Goal: Complete application form

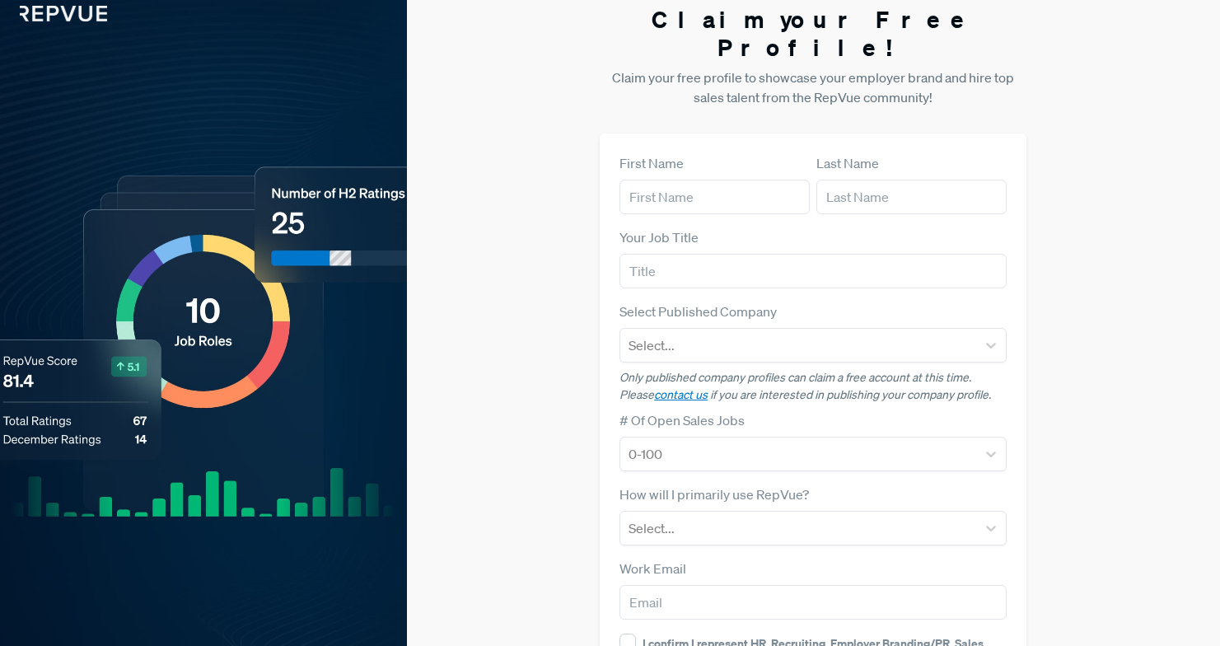
scroll to position [18, 0]
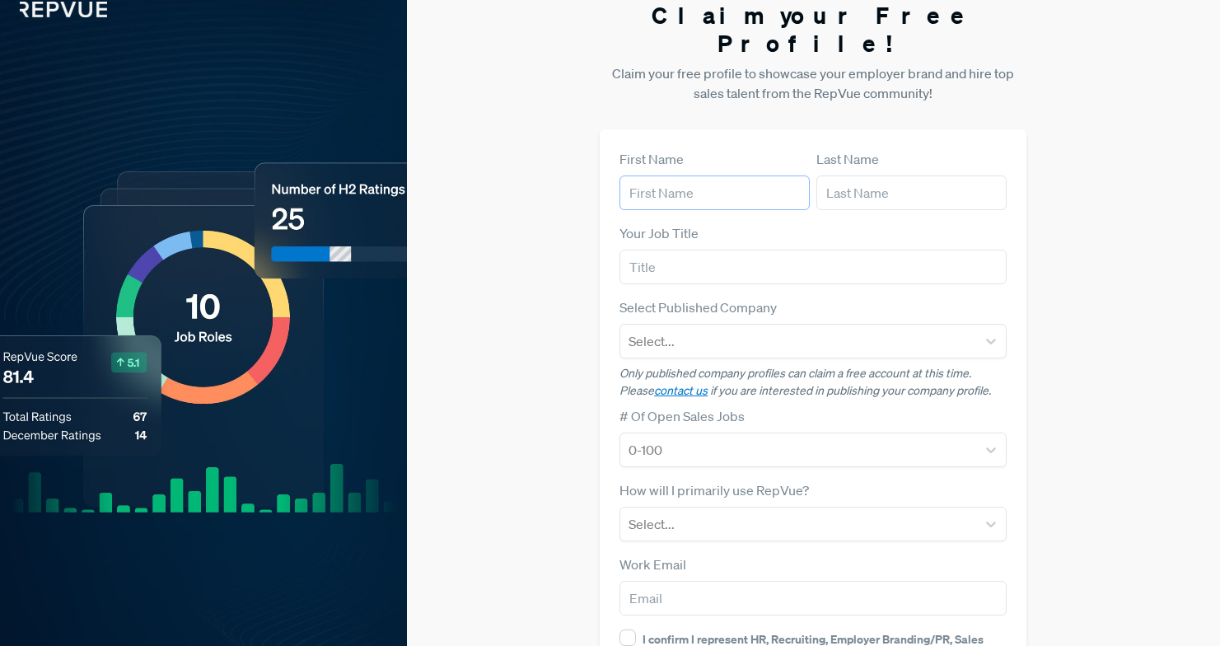
click at [744, 175] on input "text" at bounding box center [714, 192] width 190 height 35
type input "[PERSON_NAME]"
click at [743, 254] on input "text" at bounding box center [812, 267] width 387 height 35
type input "R"
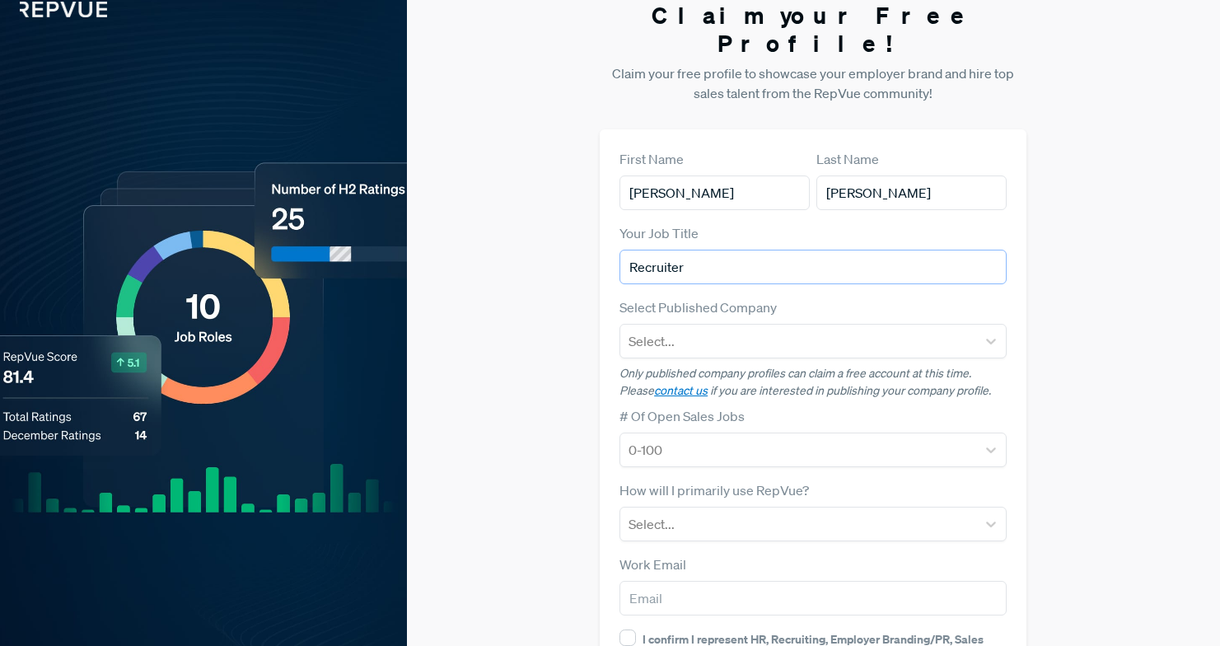
type input "Recruiter"
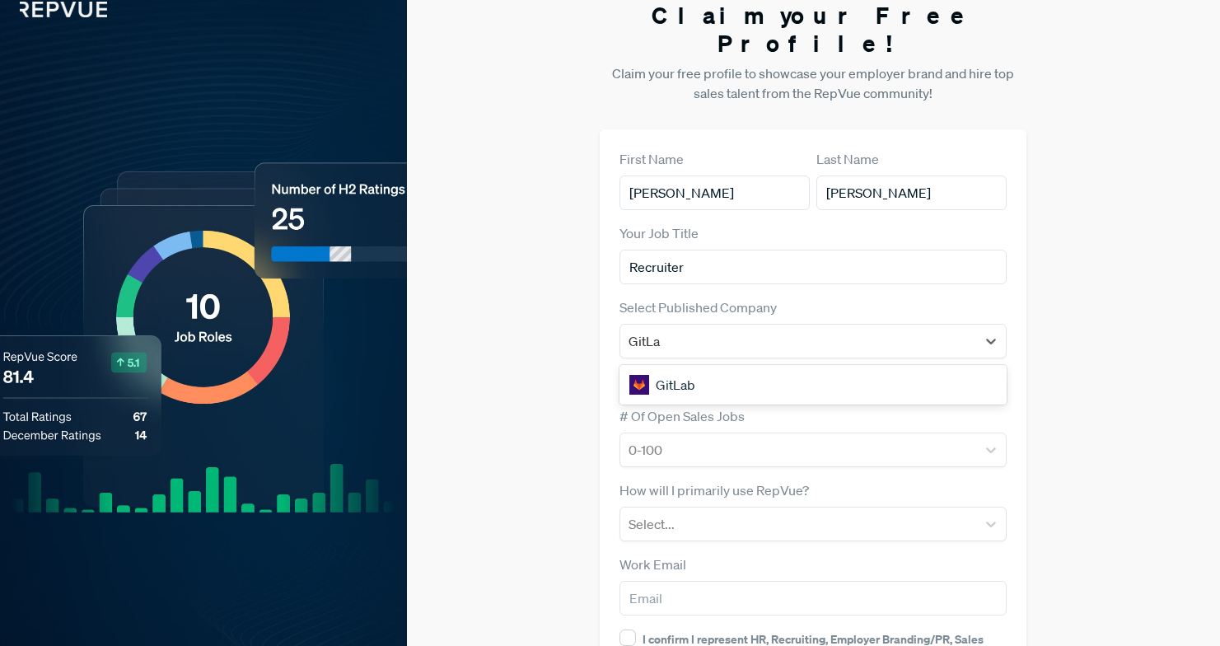
type input "GitLab"
click at [830, 368] on div "GitLab" at bounding box center [812, 384] width 387 height 33
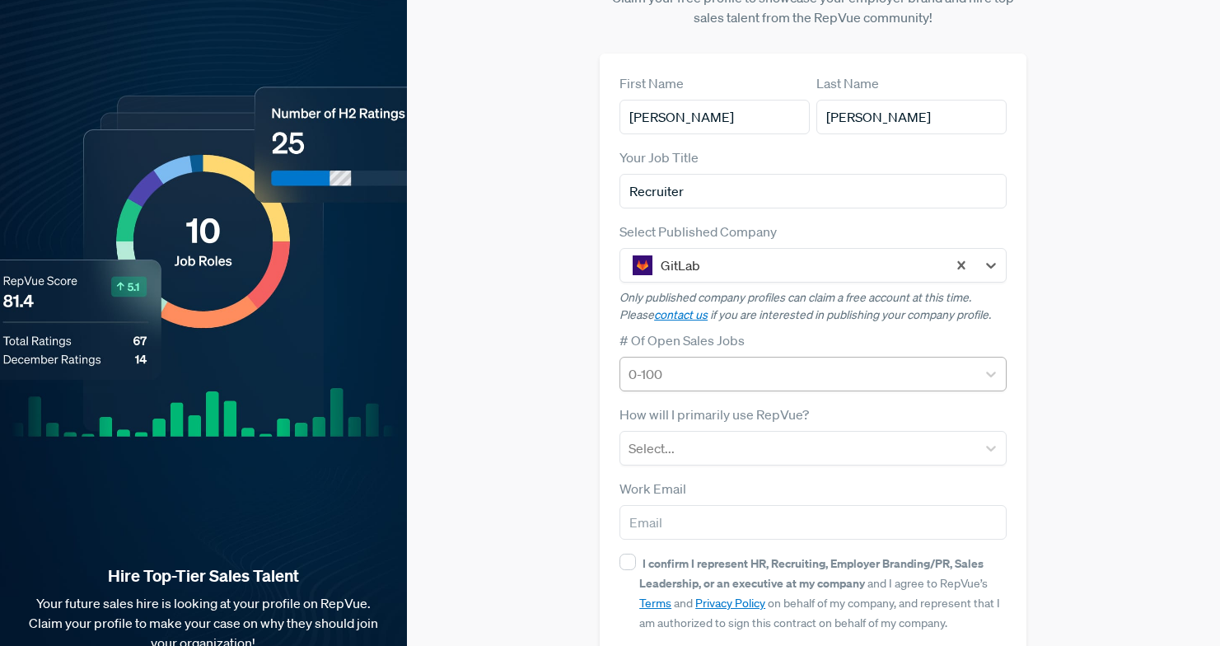
scroll to position [131, 0]
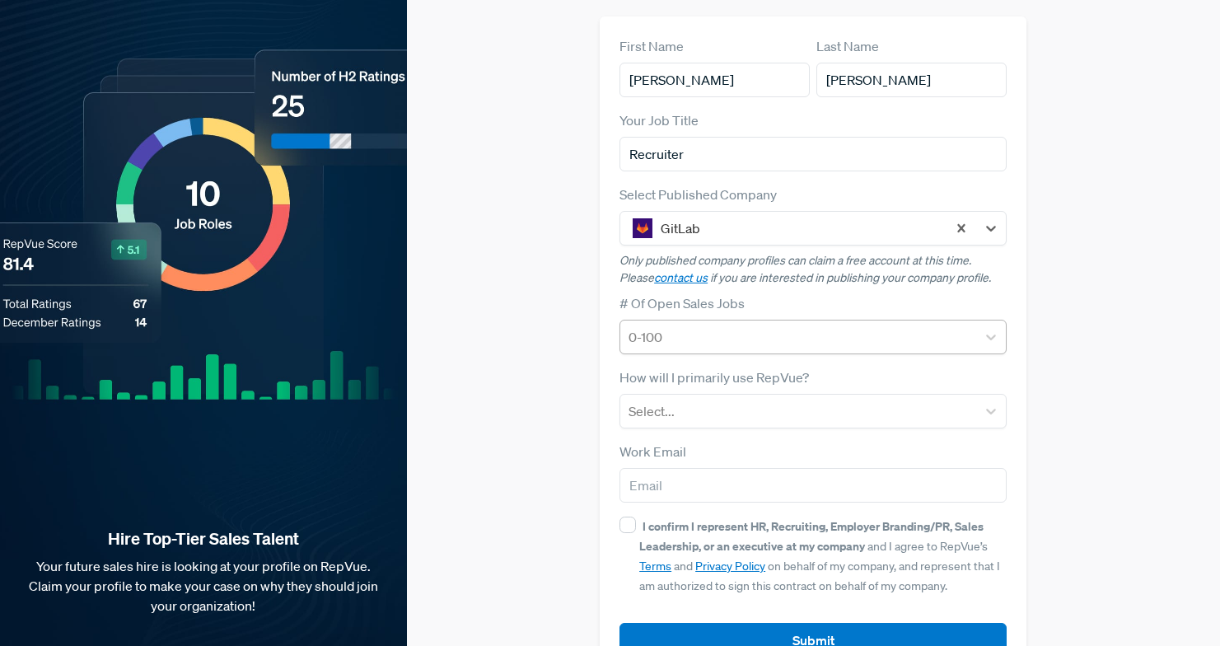
click at [807, 323] on div "0-100" at bounding box center [798, 337] width 356 height 30
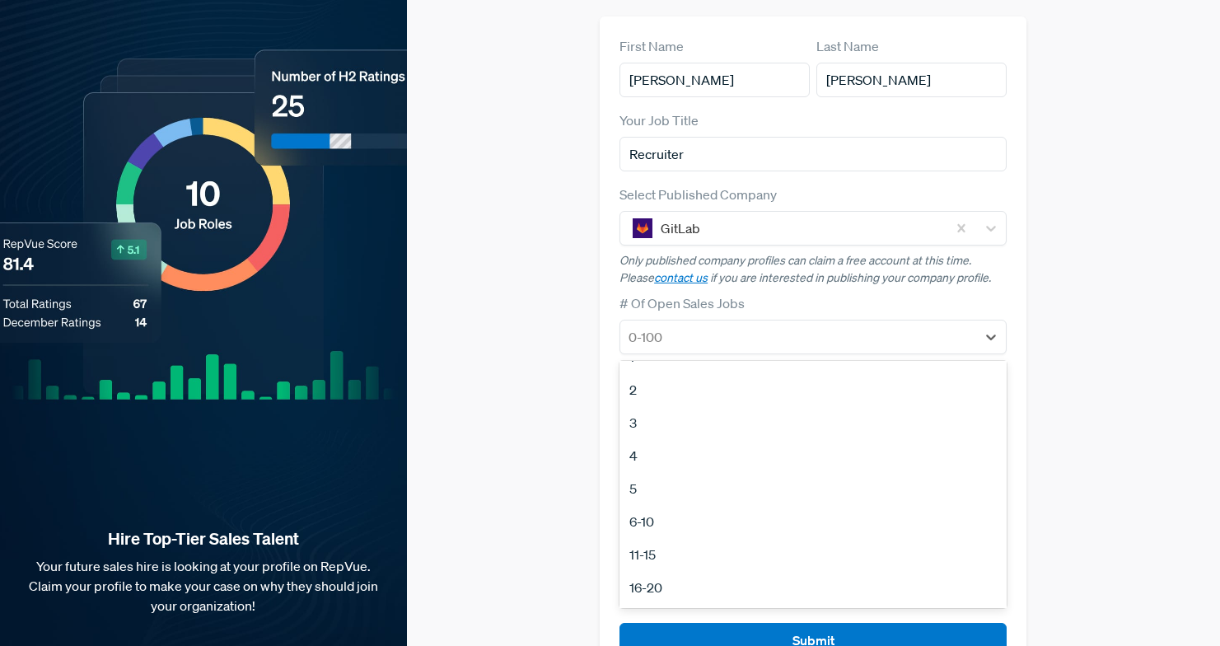
scroll to position [27, 0]
click at [681, 567] on div "16-20" at bounding box center [812, 583] width 387 height 33
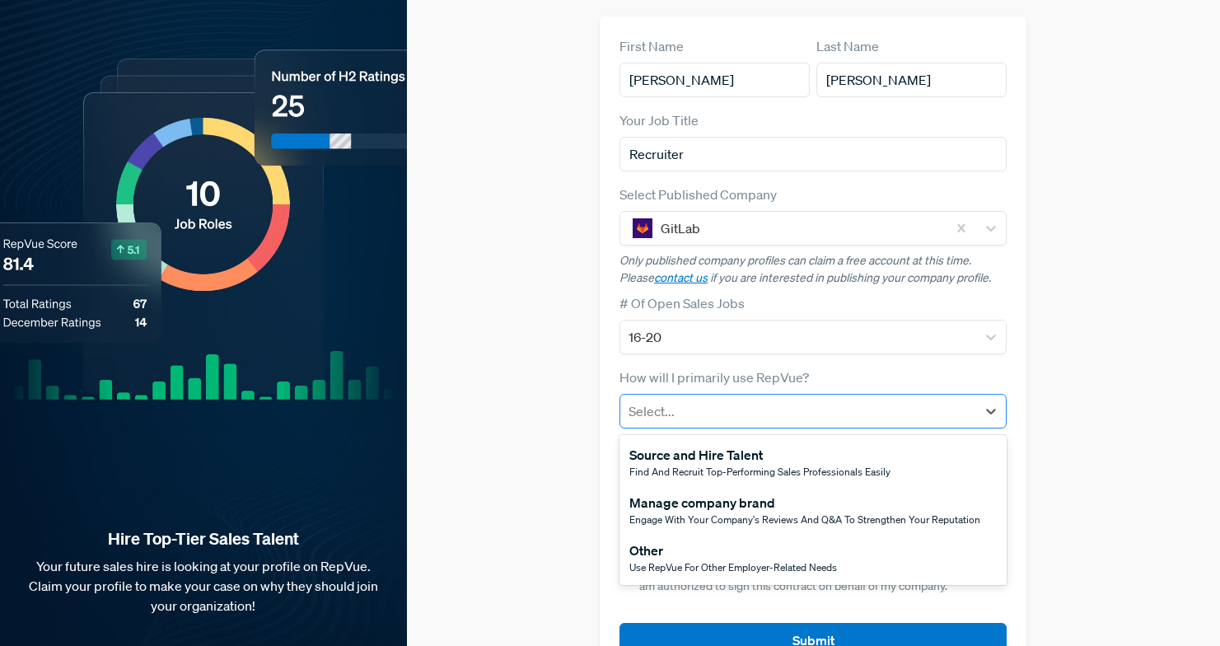
click at [733, 399] on div at bounding box center [797, 410] width 339 height 23
click at [758, 445] on div "Source and Hire Talent" at bounding box center [759, 455] width 261 height 20
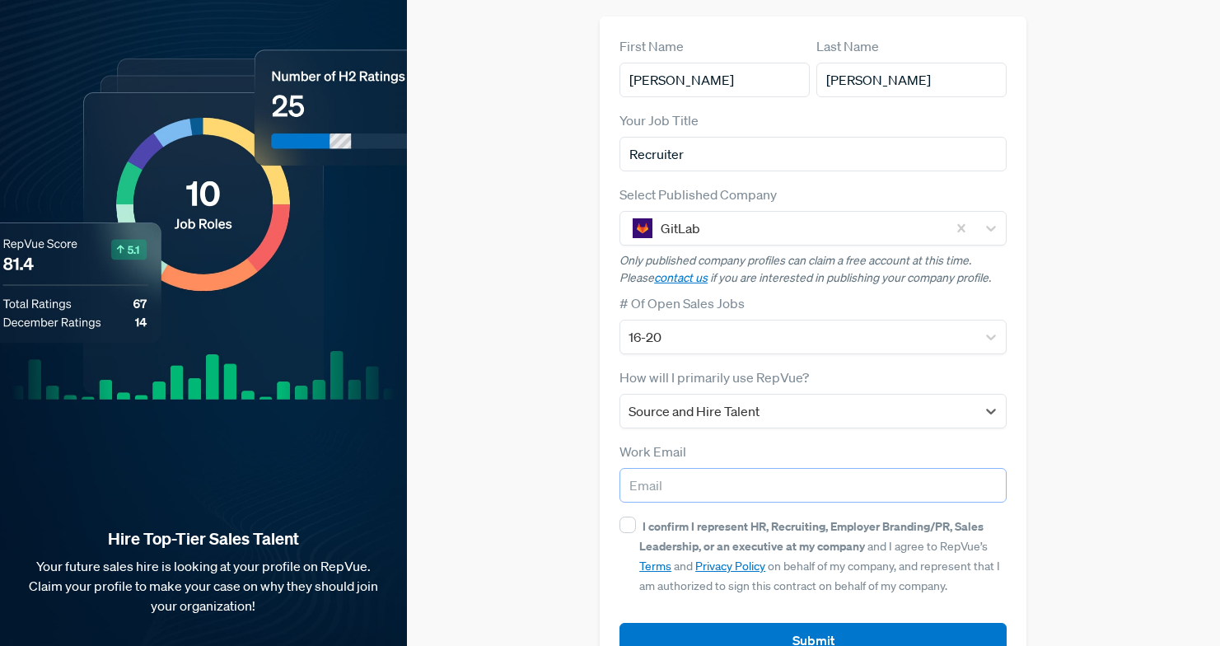
click at [778, 468] on input "email" at bounding box center [812, 485] width 387 height 35
type input "[EMAIL_ADDRESS][DOMAIN_NAME]"
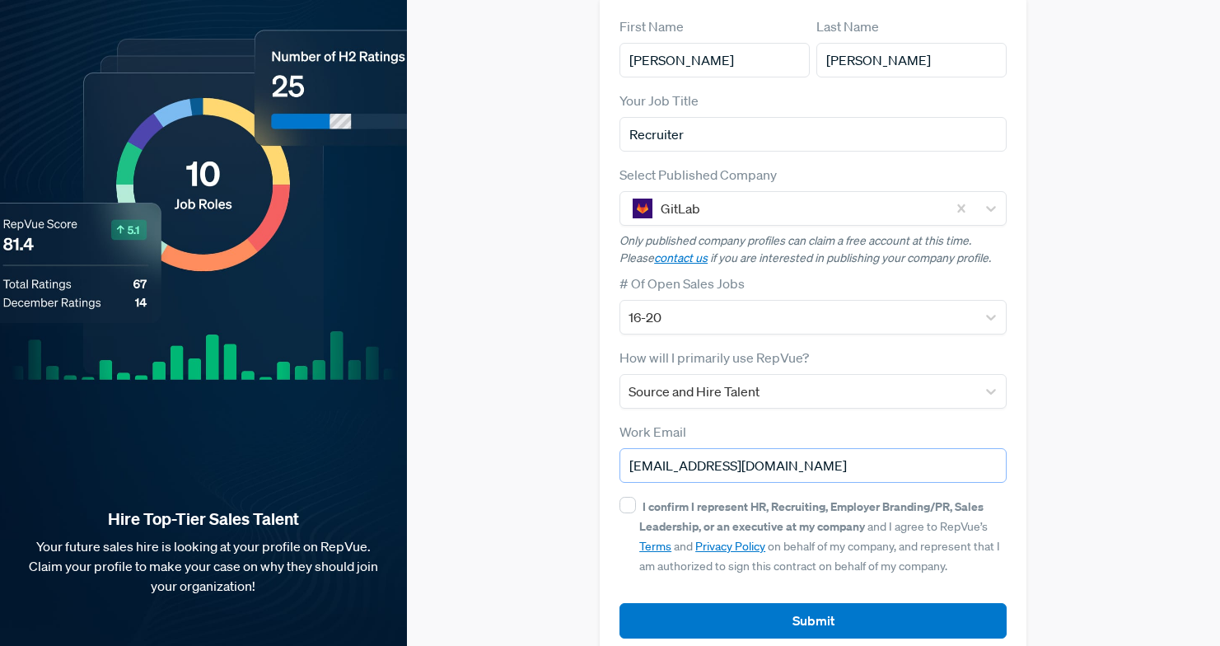
scroll to position [155, 0]
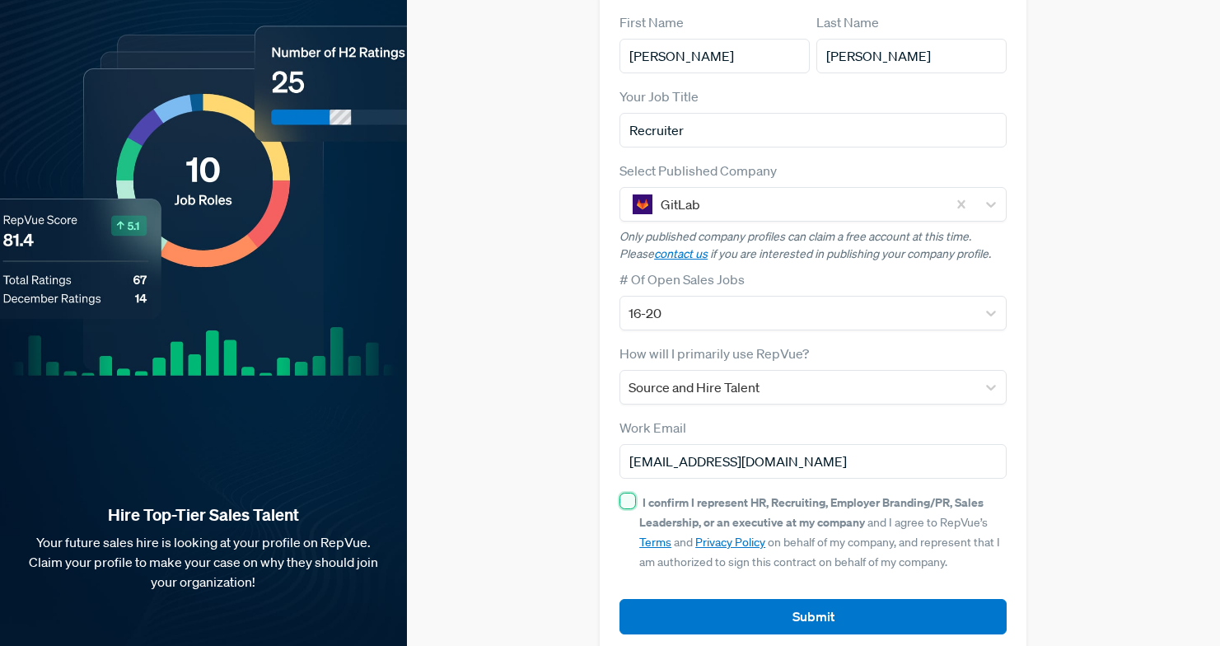
click at [622, 492] on input "I confirm I represent HR, Recruiting, Employer Branding/PR, Sales Leadership, o…" at bounding box center [627, 500] width 16 height 16
checkbox input "true"
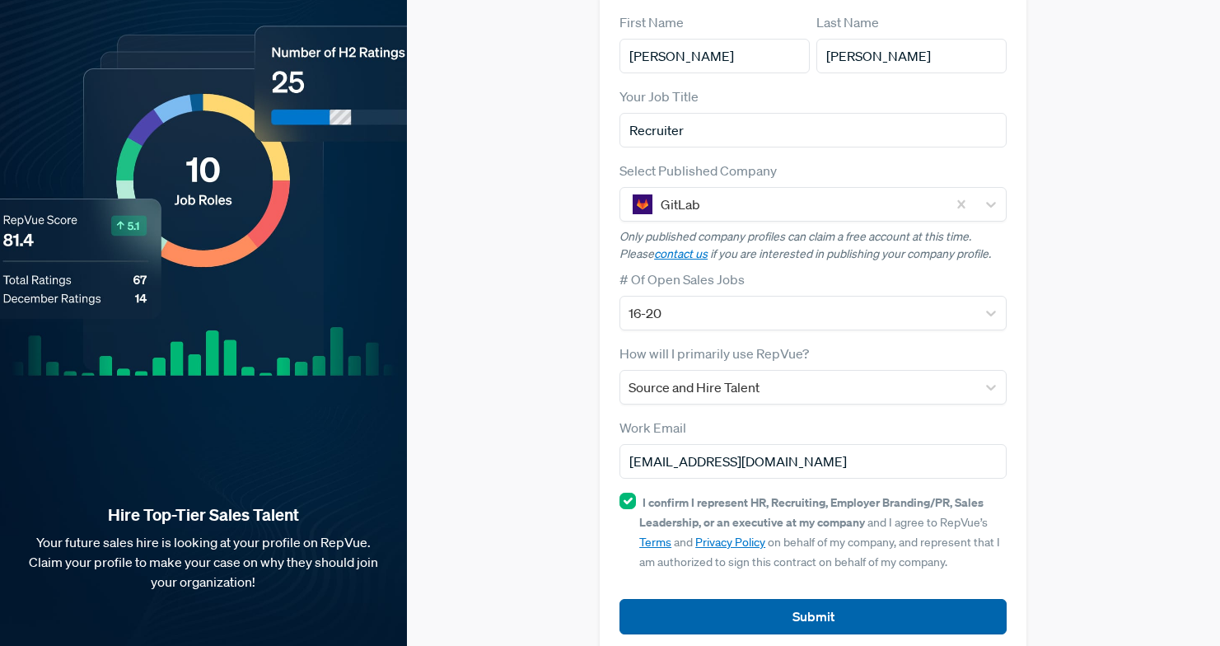
click at [742, 599] on button "Submit" at bounding box center [812, 616] width 387 height 35
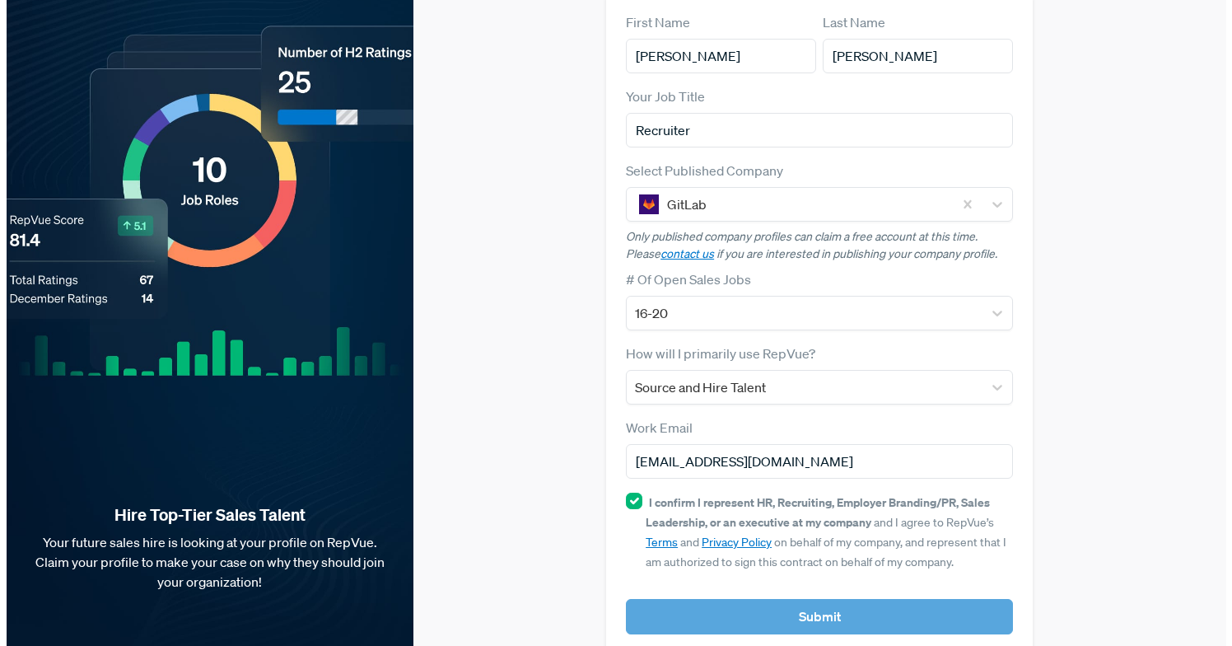
scroll to position [0, 0]
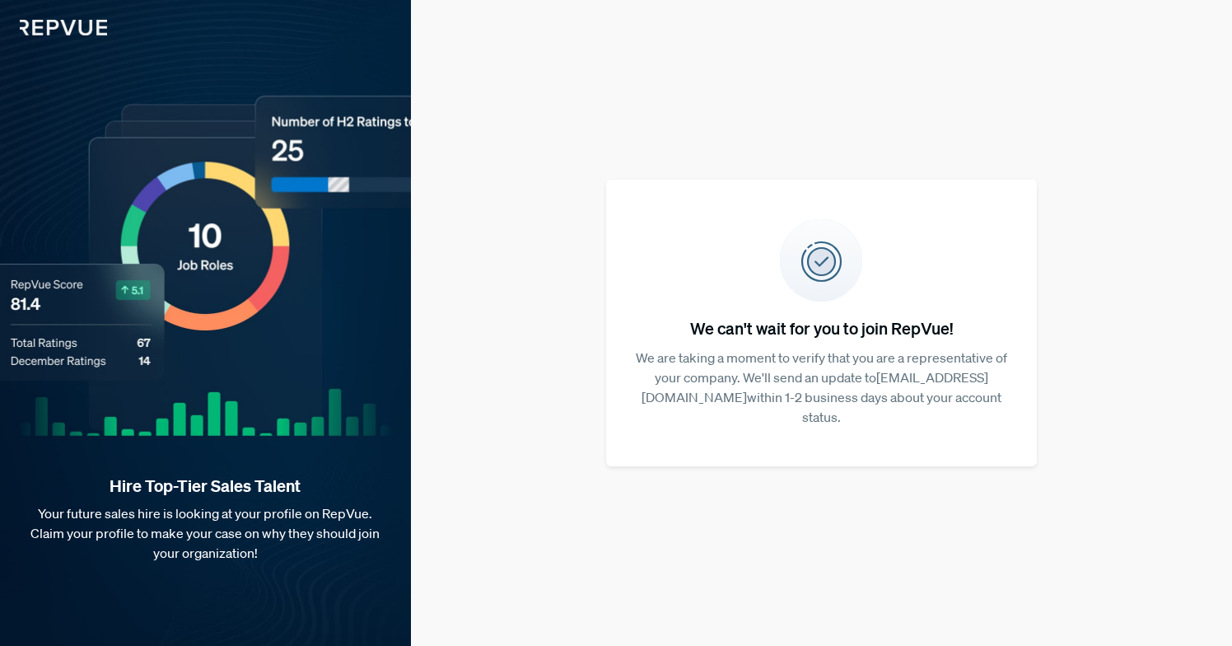
drag, startPoint x: 688, startPoint y: 366, endPoint x: 960, endPoint y: 412, distance: 275.6
click at [960, 412] on p "We are taking a moment to verify that you are a representative of your company.…" at bounding box center [821, 387] width 379 height 79
